Goal: Find specific page/section: Find specific page/section

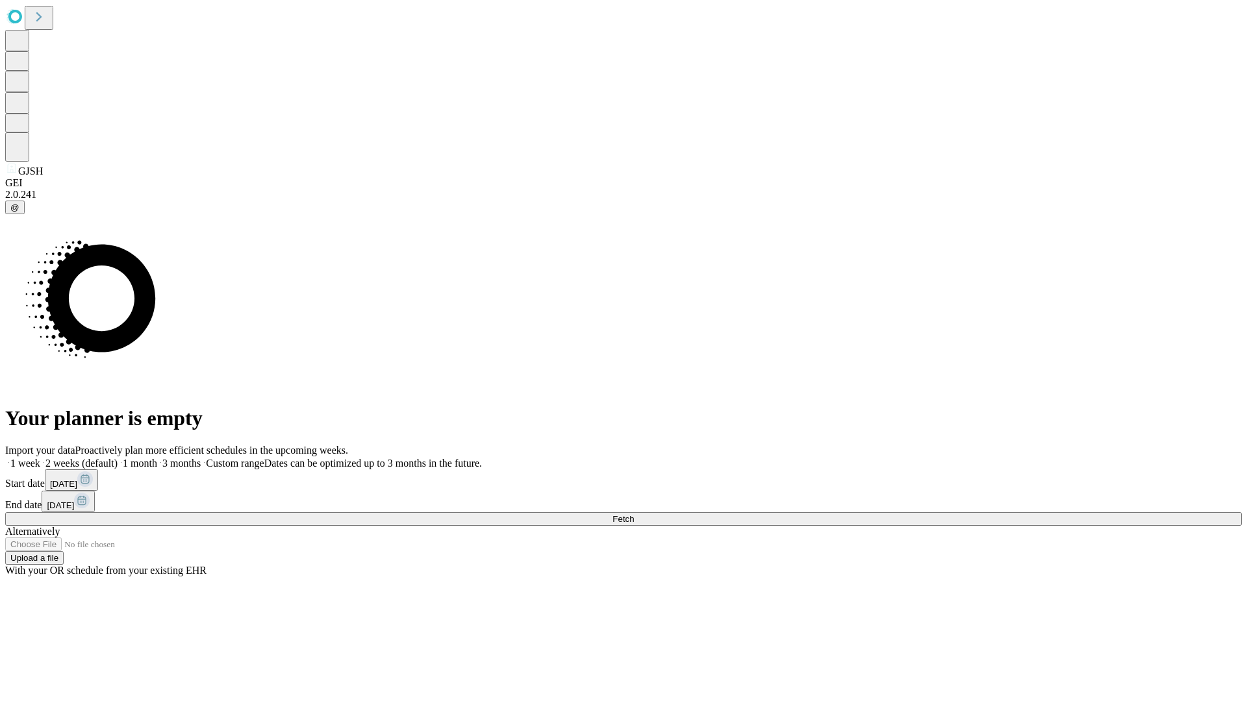
click at [634, 514] on span "Fetch" at bounding box center [622, 519] width 21 height 10
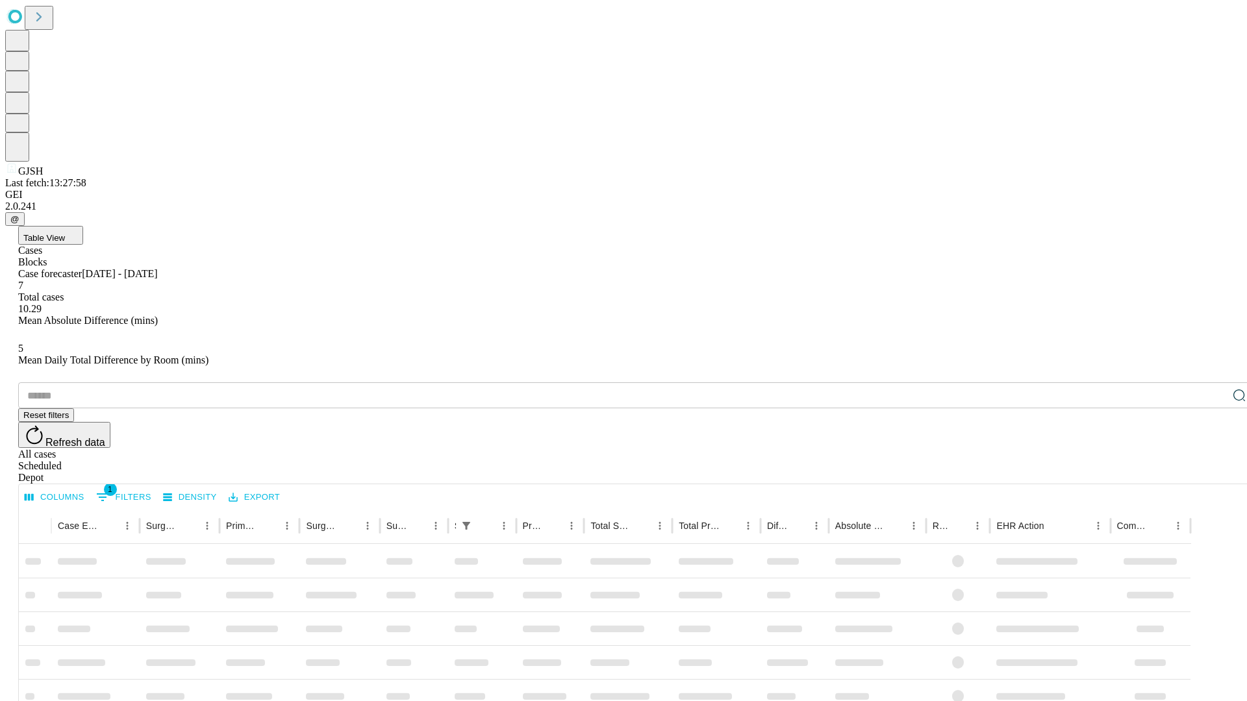
click at [1213, 472] on div "Depot" at bounding box center [636, 478] width 1236 height 12
